Goal: Information Seeking & Learning: Check status

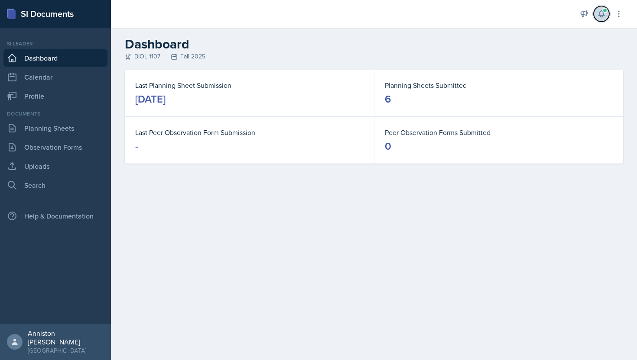
click at [601, 14] on icon at bounding box center [601, 14] width 9 height 9
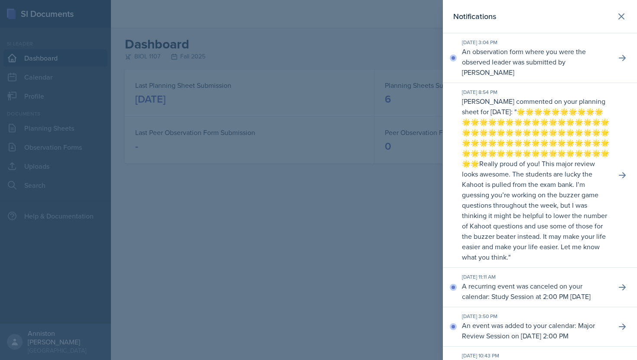
click at [583, 57] on p "An observation form where you were the observed leader was submitted by [PERSON…" at bounding box center [535, 61] width 147 height 31
click at [628, 52] on button at bounding box center [622, 58] width 16 height 16
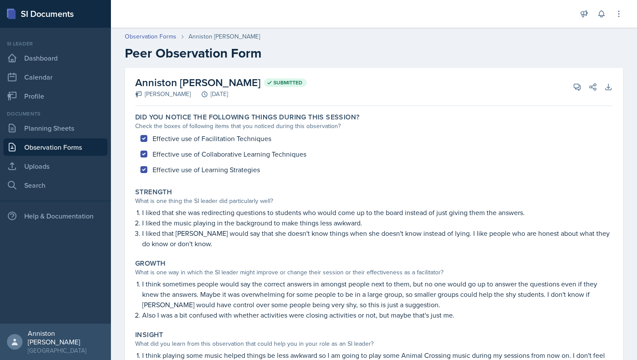
click at [53, 153] on link "Observation Forms" at bounding box center [55, 147] width 104 height 17
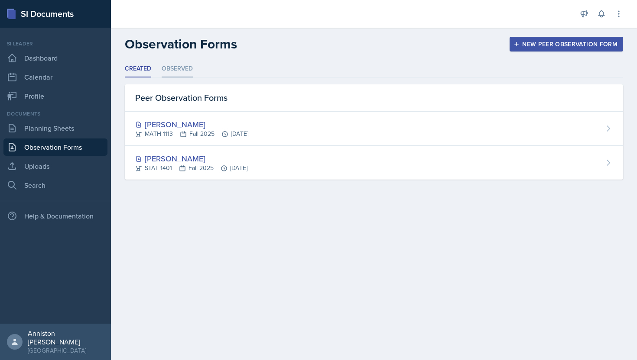
click at [181, 65] on li "Observed" at bounding box center [177, 69] width 31 height 17
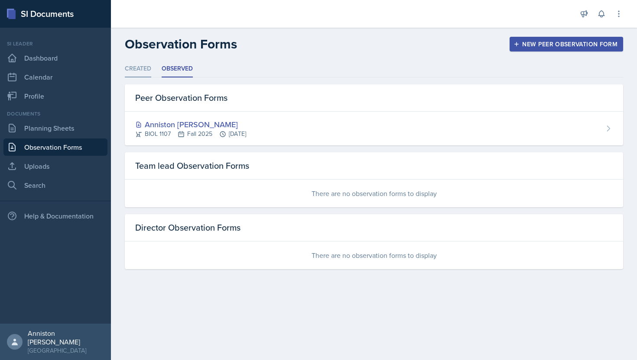
click at [141, 75] on li "Created" at bounding box center [138, 69] width 26 height 17
